Goal: Task Accomplishment & Management: Use online tool/utility

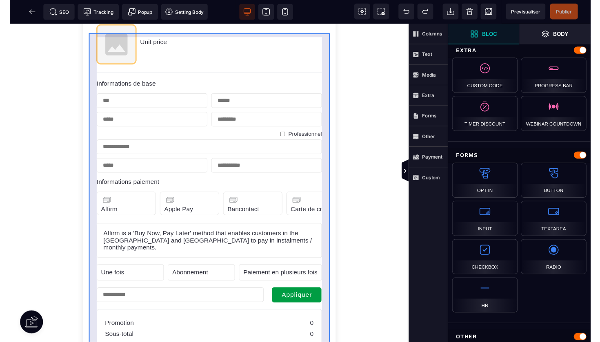
scroll to position [273, 0]
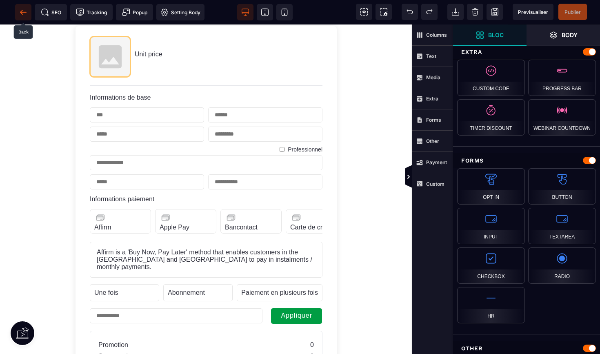
click at [23, 7] on span at bounding box center [23, 12] width 16 height 16
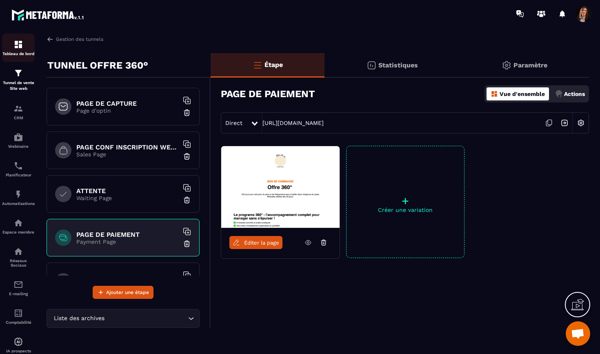
click at [22, 48] on img at bounding box center [18, 45] width 10 height 10
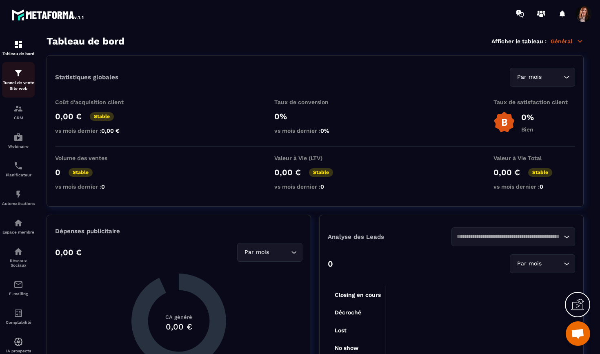
click at [16, 77] on img at bounding box center [18, 73] width 10 height 10
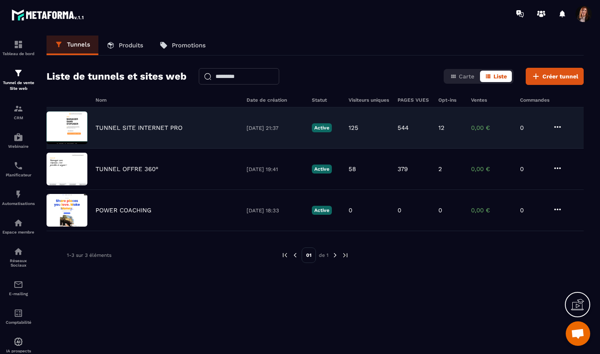
click at [171, 127] on p "TUNNEL SITE INTERNET PRO" at bounding box center [138, 127] width 87 height 7
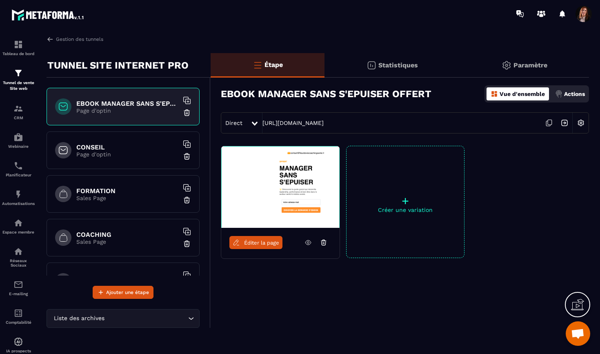
click at [533, 61] on div "Paramètre" at bounding box center [523, 65] width 129 height 24
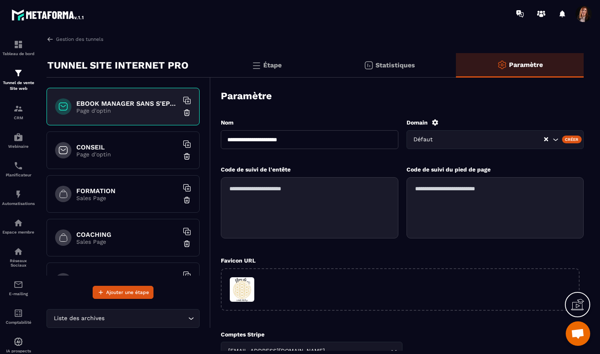
click at [379, 64] on p "Statistiques" at bounding box center [395, 65] width 40 height 8
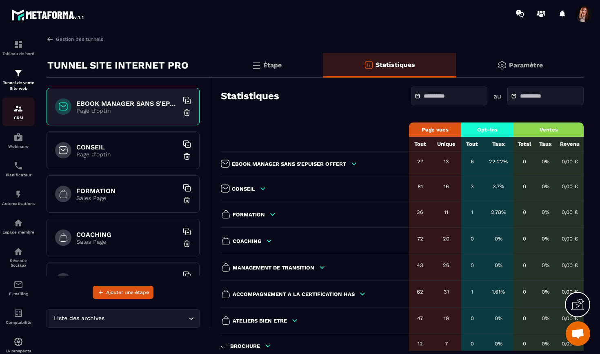
click at [18, 115] on div "CRM" at bounding box center [18, 112] width 33 height 16
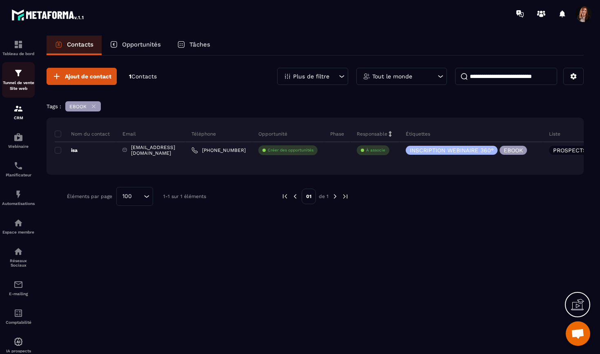
click at [22, 74] on img at bounding box center [18, 73] width 10 height 10
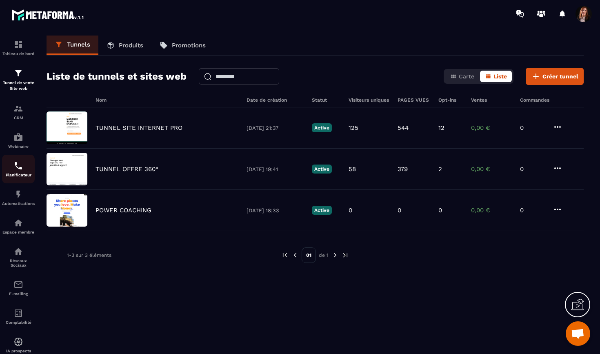
click at [16, 166] on img at bounding box center [18, 166] width 10 height 10
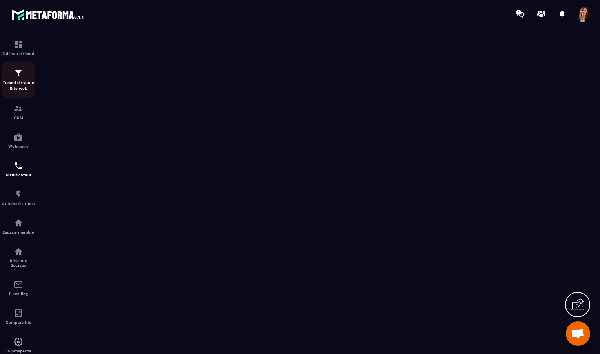
click at [18, 80] on p "Tunnel de vente Site web" at bounding box center [18, 85] width 33 height 11
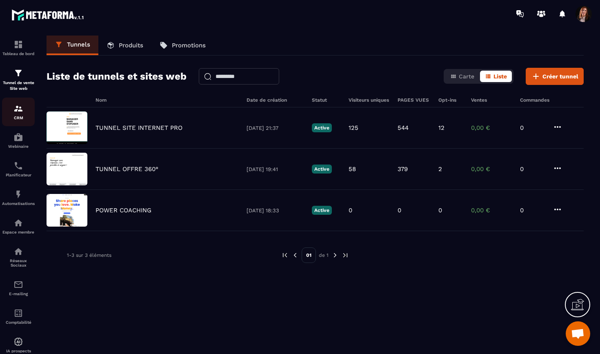
click at [20, 108] on img at bounding box center [18, 109] width 10 height 10
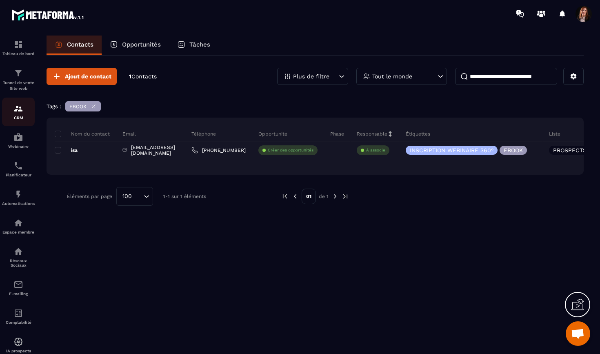
click at [15, 113] on div "CRM" at bounding box center [18, 112] width 33 height 16
click at [24, 75] on div "Tunnel de vente Site web" at bounding box center [18, 79] width 33 height 23
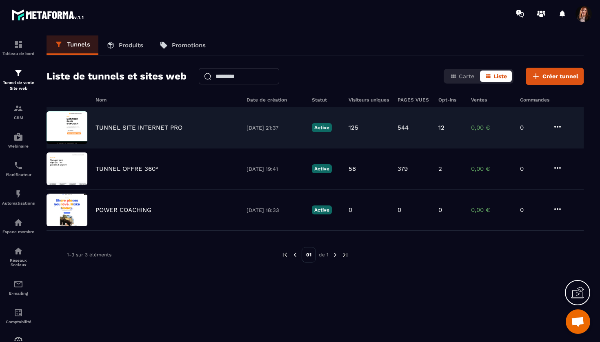
click at [117, 125] on p "TUNNEL SITE INTERNET PRO" at bounding box center [138, 127] width 87 height 7
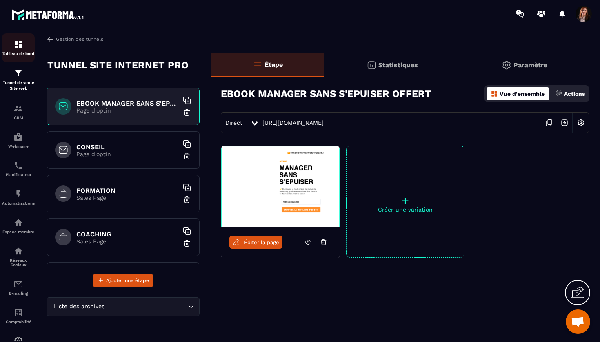
click at [21, 50] on div "Tableau de bord" at bounding box center [18, 48] width 33 height 16
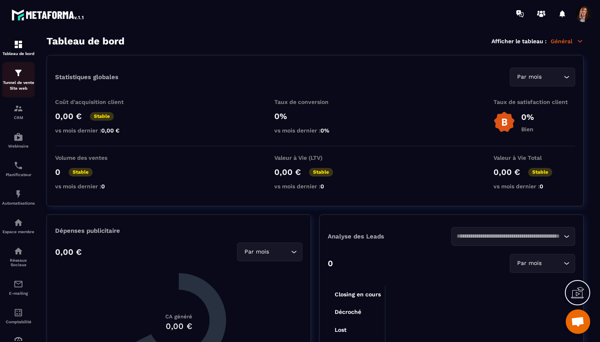
click at [21, 79] on div "Tunnel de vente Site web" at bounding box center [18, 79] width 33 height 23
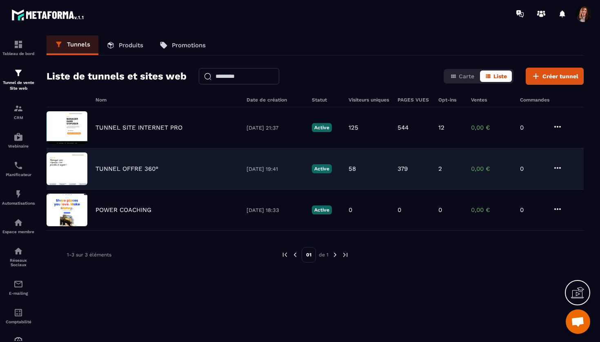
click at [144, 170] on p "TUNNEL OFFRE 360°" at bounding box center [126, 168] width 63 height 7
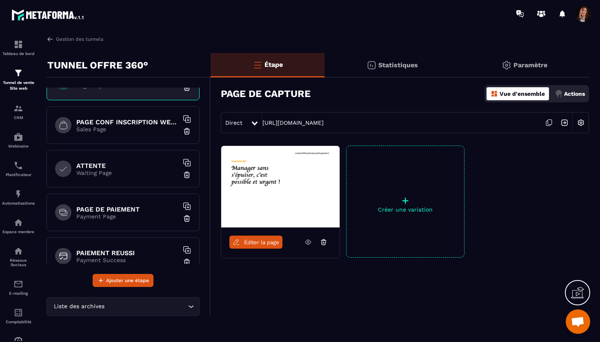
scroll to position [29, 0]
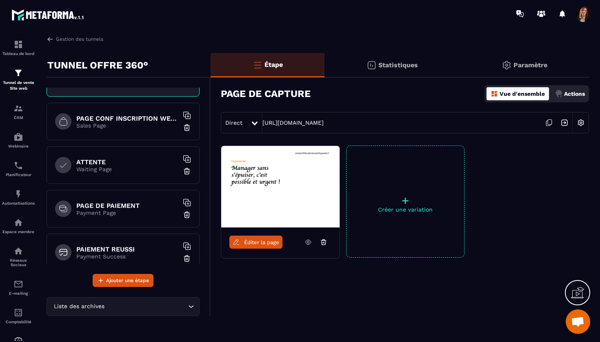
click at [129, 211] on p "Payment Page" at bounding box center [127, 213] width 102 height 7
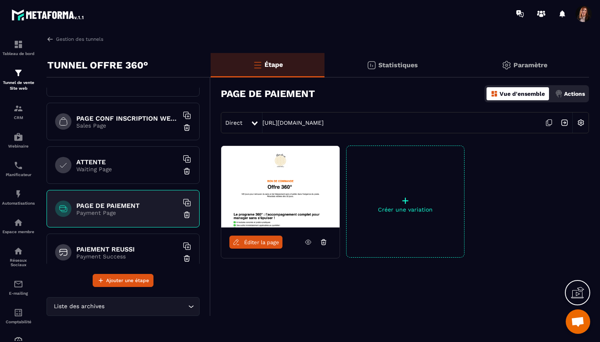
click at [264, 241] on span "Éditer la page" at bounding box center [261, 243] width 35 height 6
